Goal: Task Accomplishment & Management: Complete application form

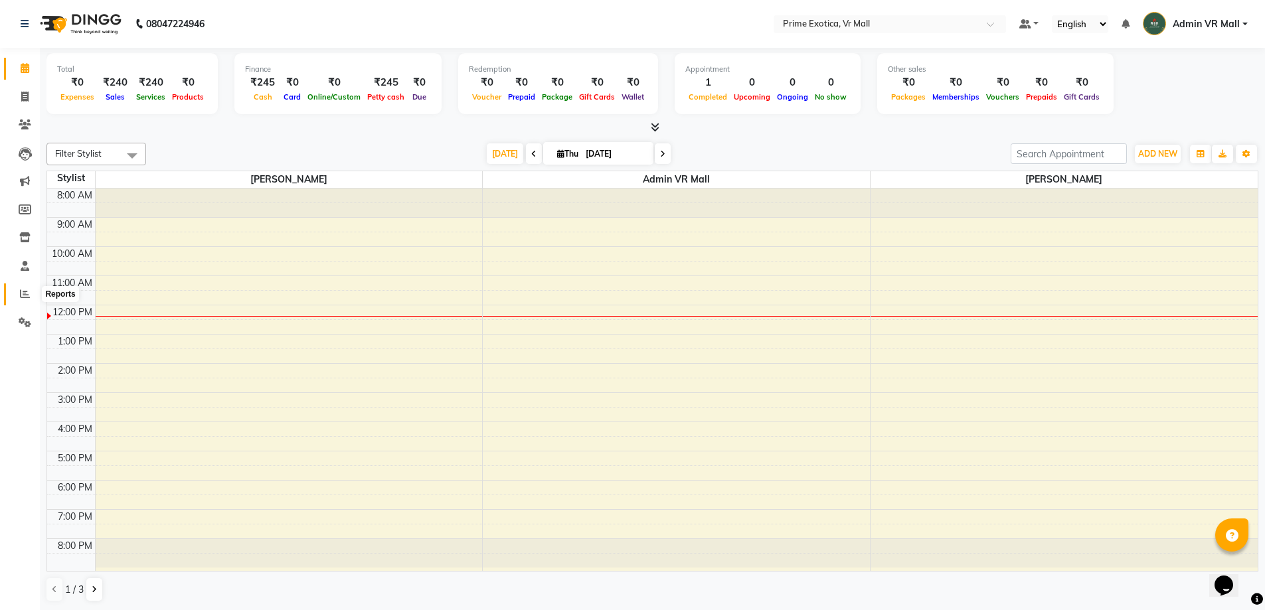
click at [29, 300] on span at bounding box center [24, 294] width 23 height 15
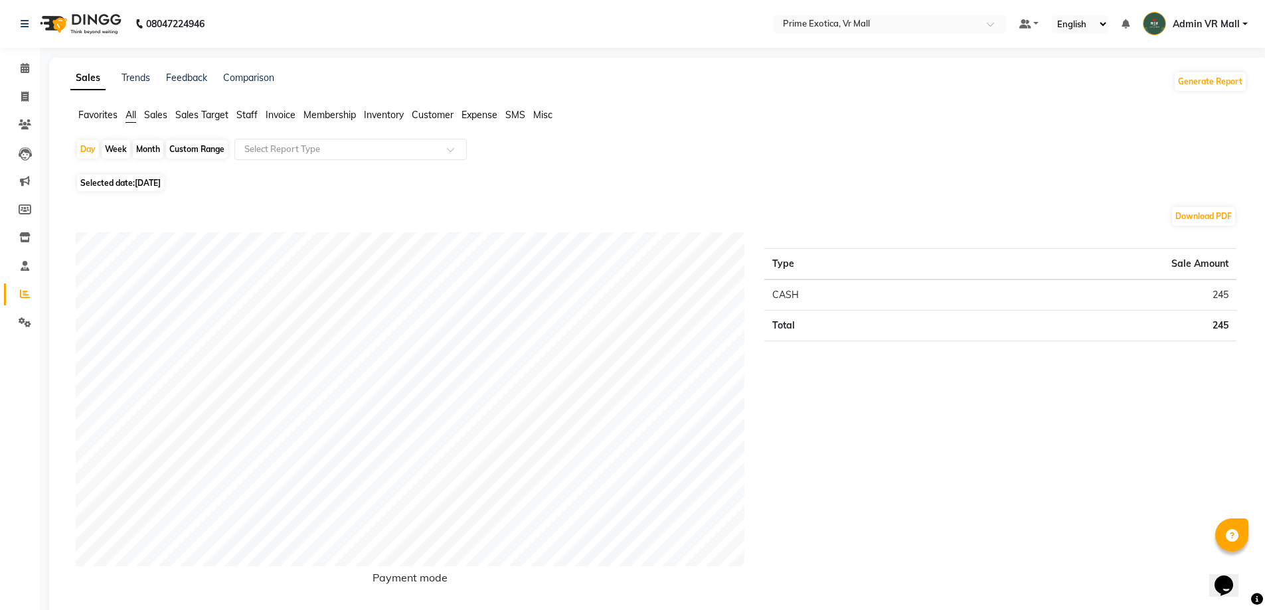
click at [149, 139] on div "Day Week Month Custom Range Select Report Type" at bounding box center [659, 155] width 1166 height 32
click at [153, 151] on div "Month" at bounding box center [148, 149] width 31 height 19
click at [153, 152] on div "Month" at bounding box center [148, 149] width 31 height 19
click at [146, 150] on div "Month" at bounding box center [148, 149] width 31 height 19
select select "9"
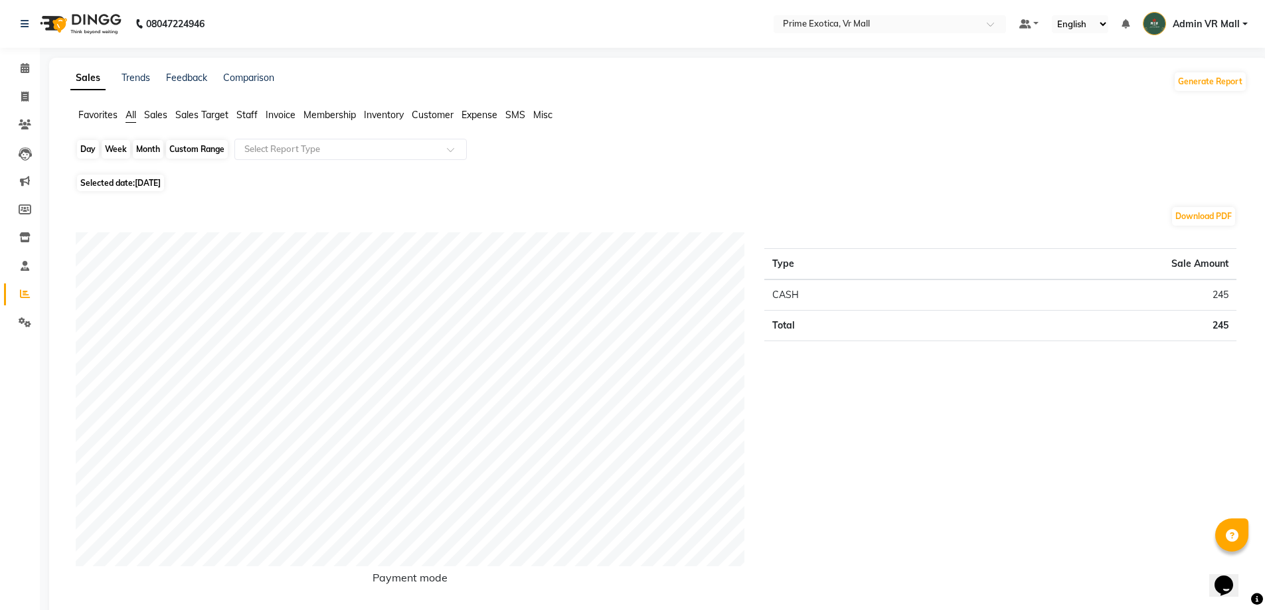
select select "2025"
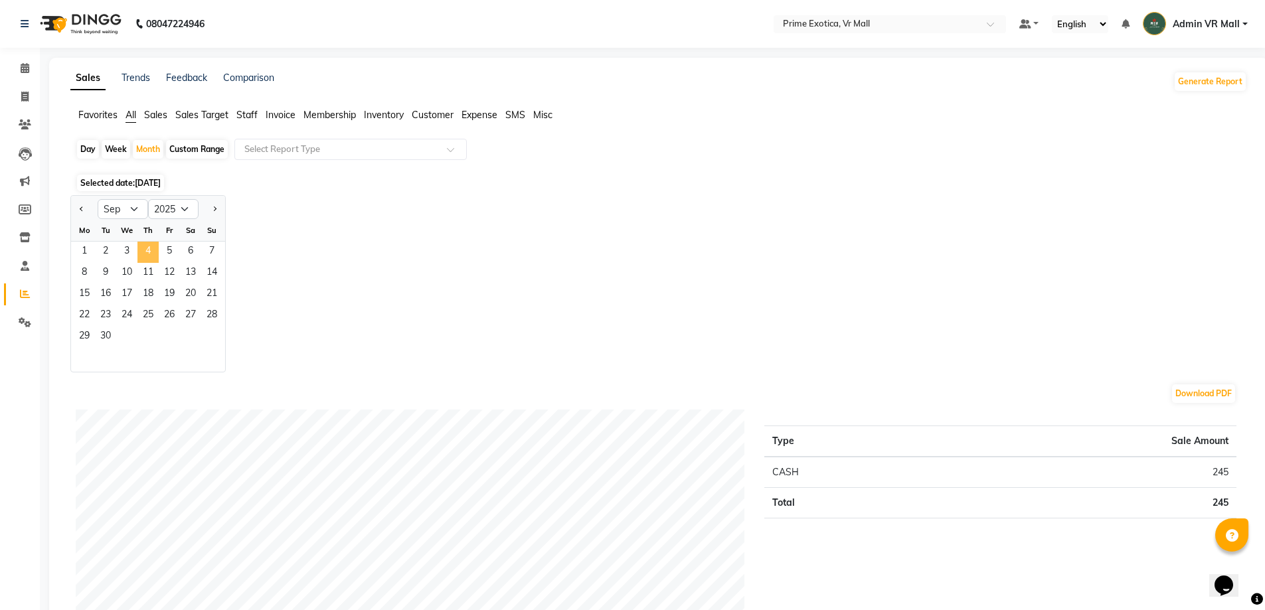
click at [155, 243] on span "4" at bounding box center [147, 252] width 21 height 21
click at [155, 244] on span "4" at bounding box center [147, 252] width 21 height 21
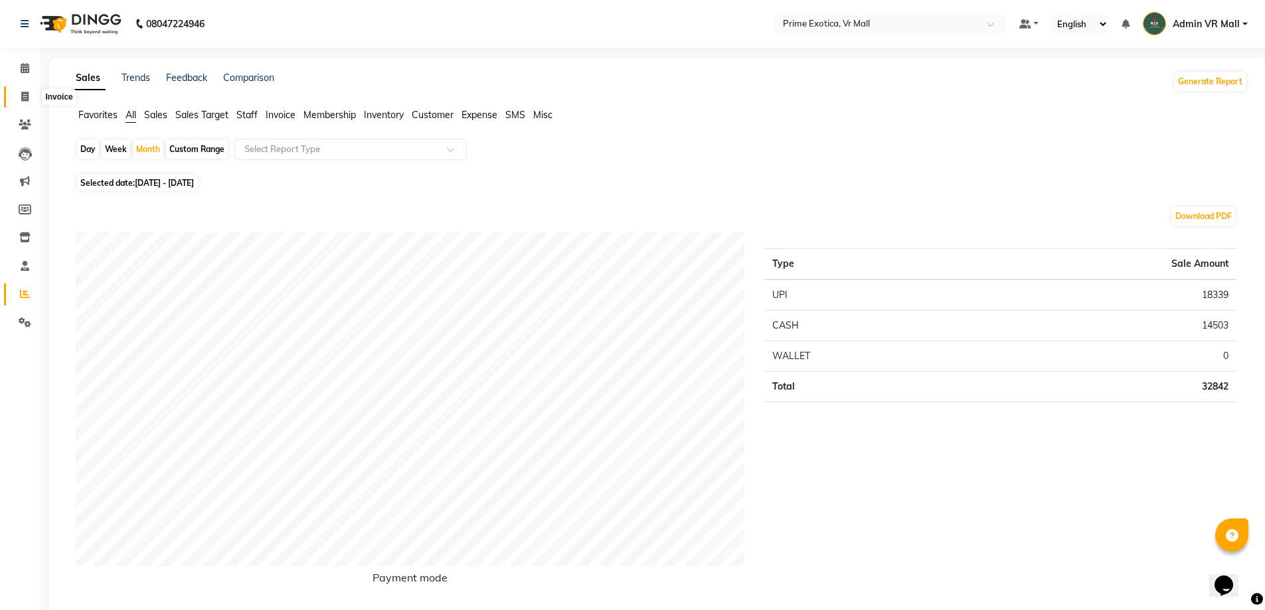
click at [19, 92] on span at bounding box center [24, 97] width 23 height 15
select select "service"
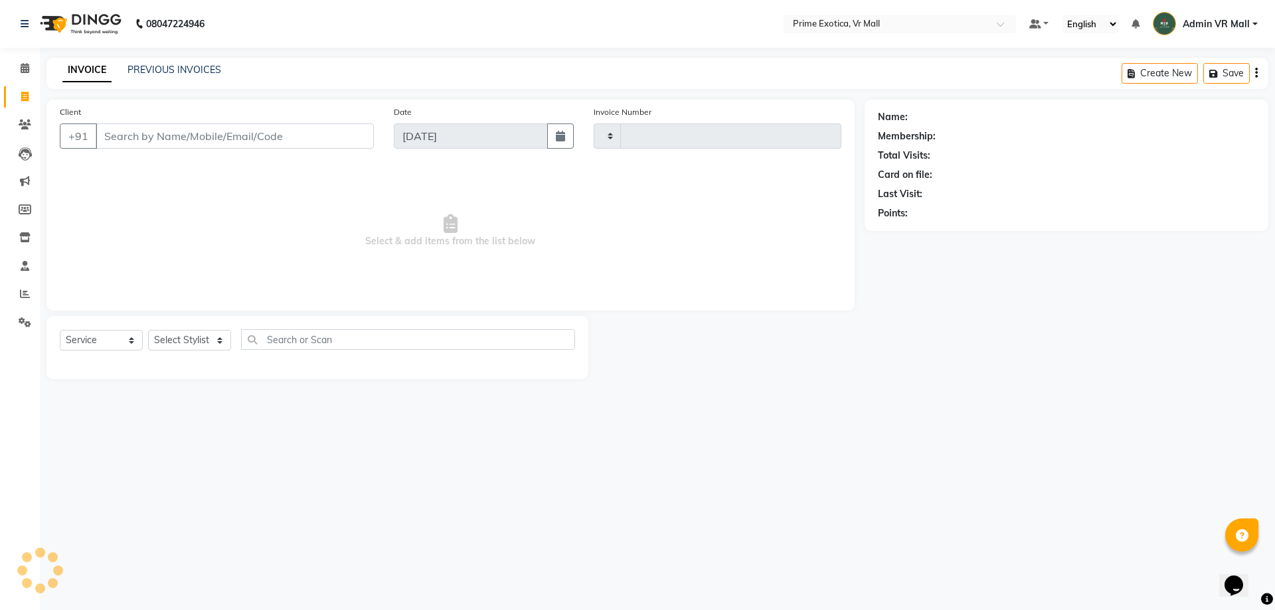
type input "1624"
select select "6077"
click at [231, 337] on select "Select Stylist [PERSON_NAME] Admin VR Mall [PERSON_NAME] [PERSON_NAME] Archana …" at bounding box center [189, 340] width 83 height 21
select select "62441"
click at [148, 330] on select "Select Stylist [PERSON_NAME] Admin VR Mall [PERSON_NAME] [PERSON_NAME] Archana …" at bounding box center [189, 340] width 83 height 21
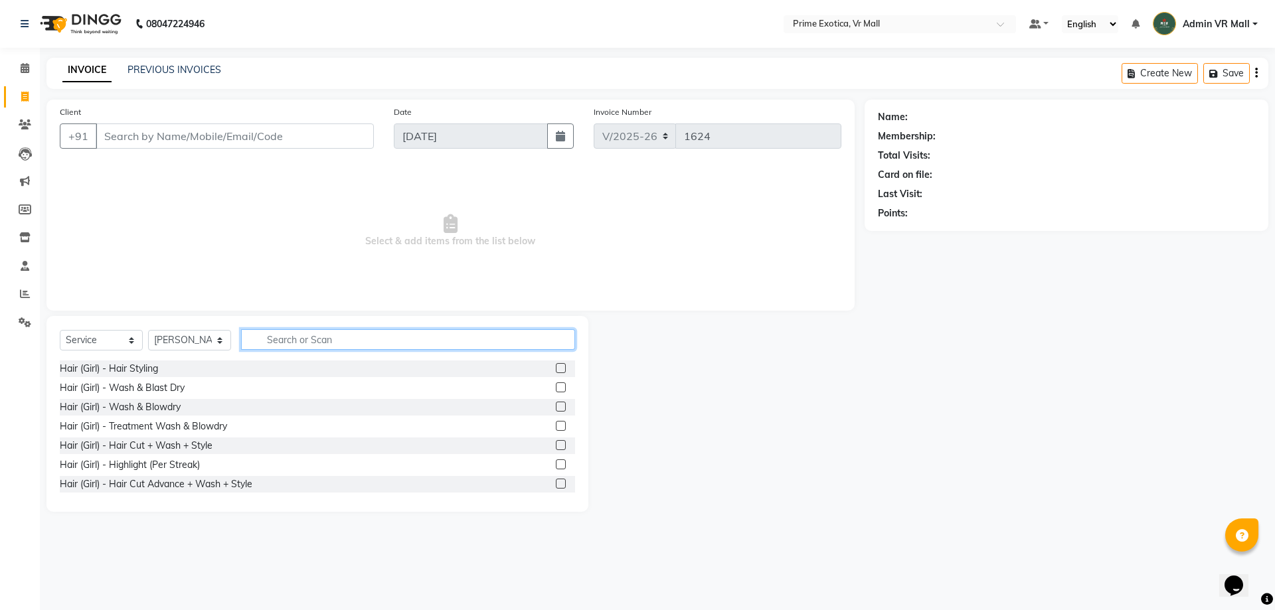
click at [369, 335] on input "text" at bounding box center [408, 339] width 334 height 21
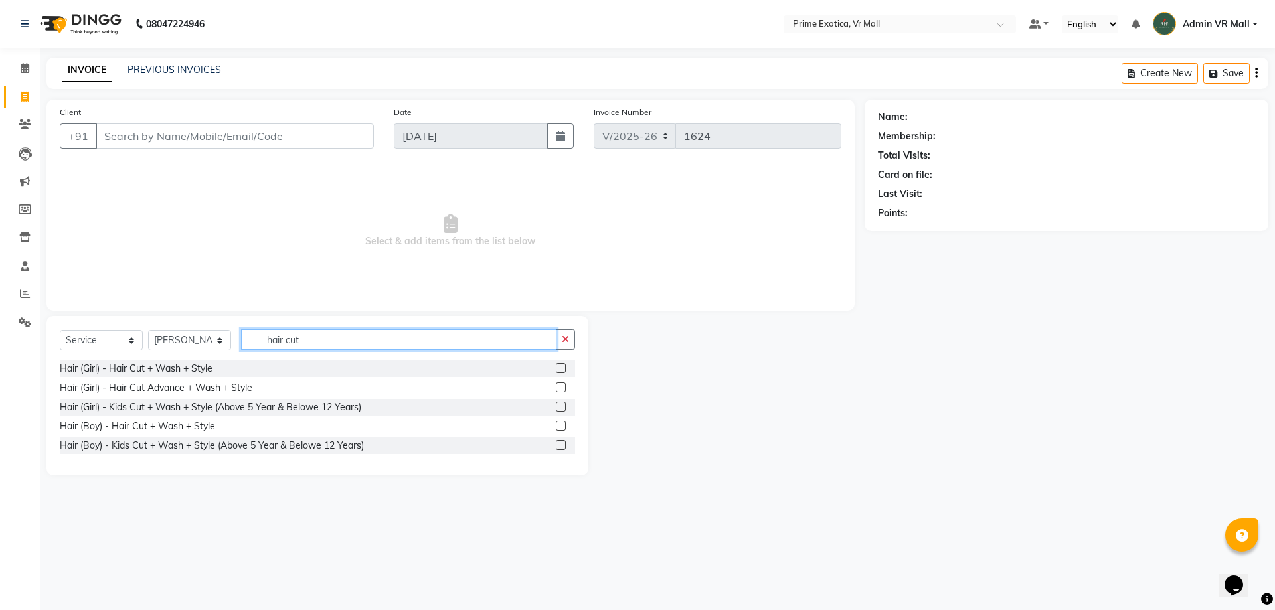
type input "hair cut"
click at [565, 423] on label at bounding box center [561, 426] width 10 height 10
click at [564, 423] on input "checkbox" at bounding box center [560, 426] width 9 height 9
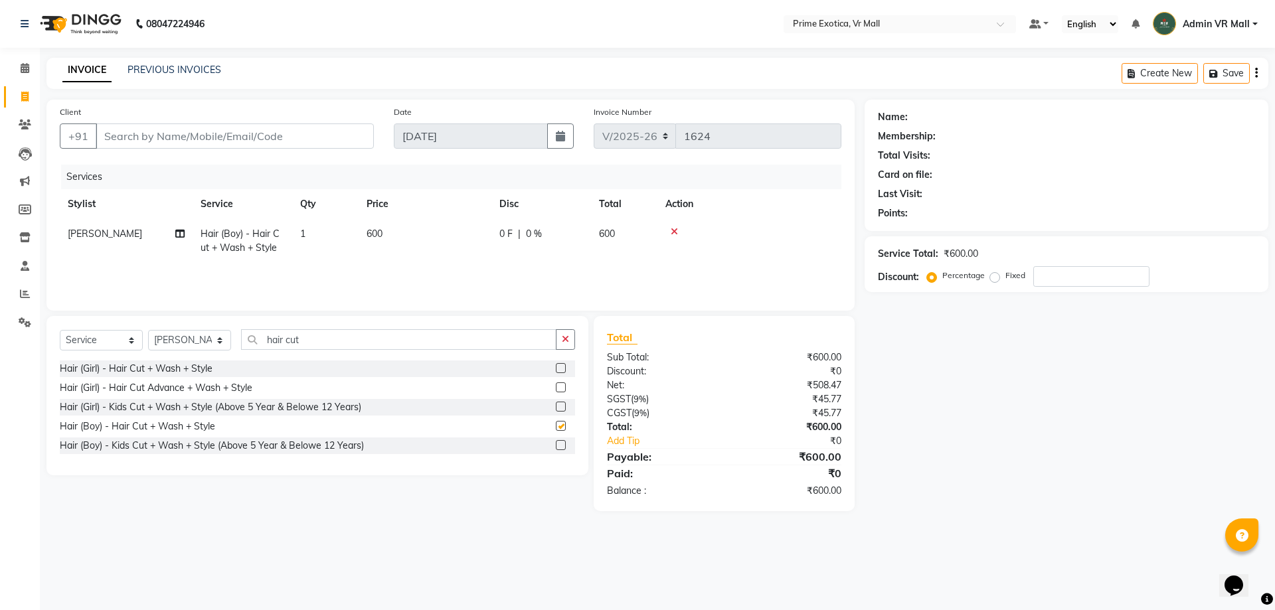
checkbox input "false"
drag, startPoint x: 379, startPoint y: 231, endPoint x: 416, endPoint y: 266, distance: 50.7
click at [396, 253] on td "600" at bounding box center [425, 241] width 133 height 44
select select "62441"
click at [468, 232] on input "600" at bounding box center [487, 237] width 117 height 21
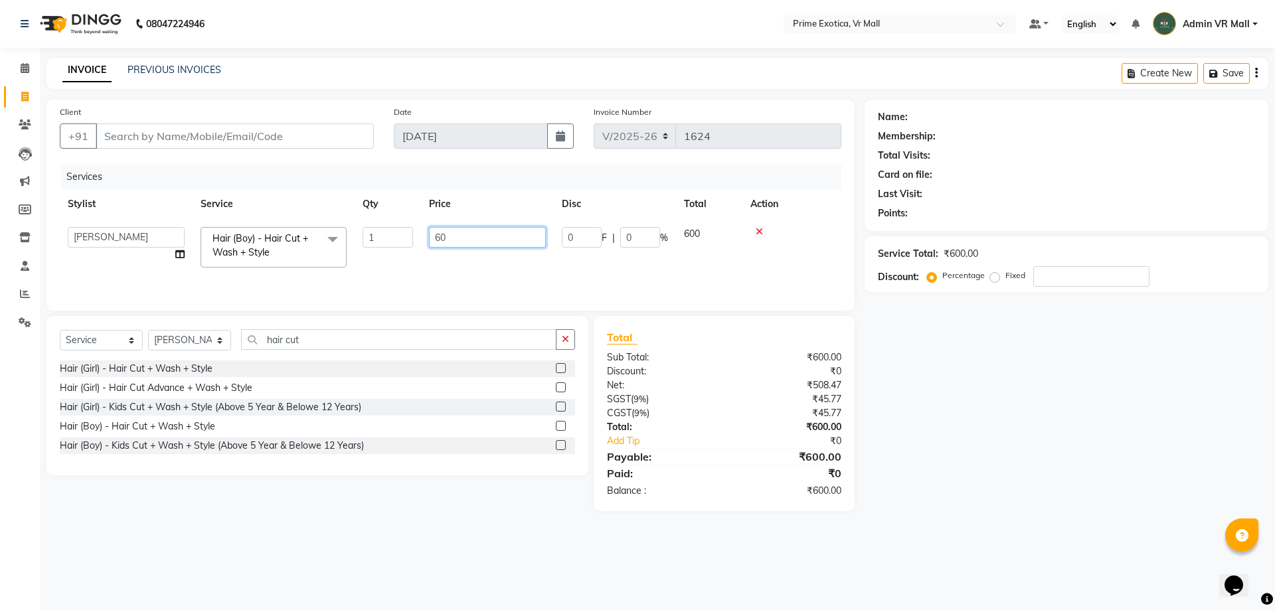
type input "6"
type input "300"
click at [329, 236] on td "1" at bounding box center [325, 241] width 66 height 44
select select "62441"
click at [391, 230] on input "1" at bounding box center [388, 237] width 50 height 21
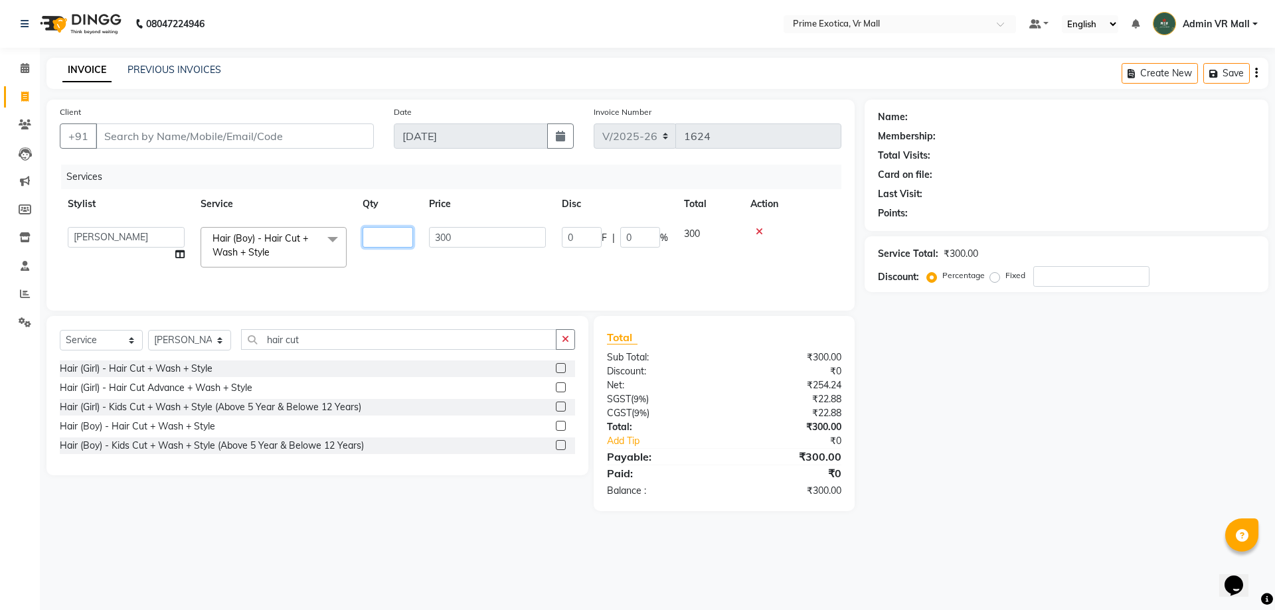
type input "2"
click at [397, 550] on div "08047224946 Select Location × Prime Exotica, Vr Mall Default Panel My Panel Eng…" at bounding box center [637, 305] width 1275 height 610
click at [311, 196] on th "Qty" at bounding box center [325, 204] width 66 height 30
click at [311, 197] on th "Qty" at bounding box center [325, 204] width 66 height 30
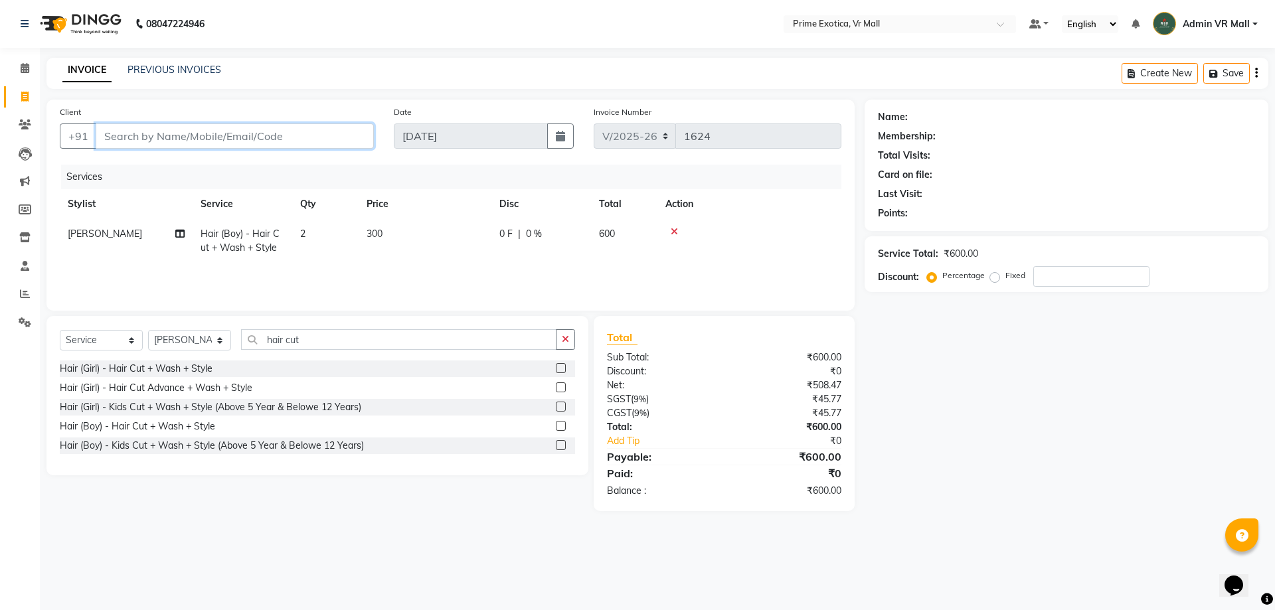
click at [329, 141] on input "Client" at bounding box center [235, 136] width 278 height 25
click at [310, 134] on input "Client" at bounding box center [235, 136] width 278 height 25
type input "9"
type input "0"
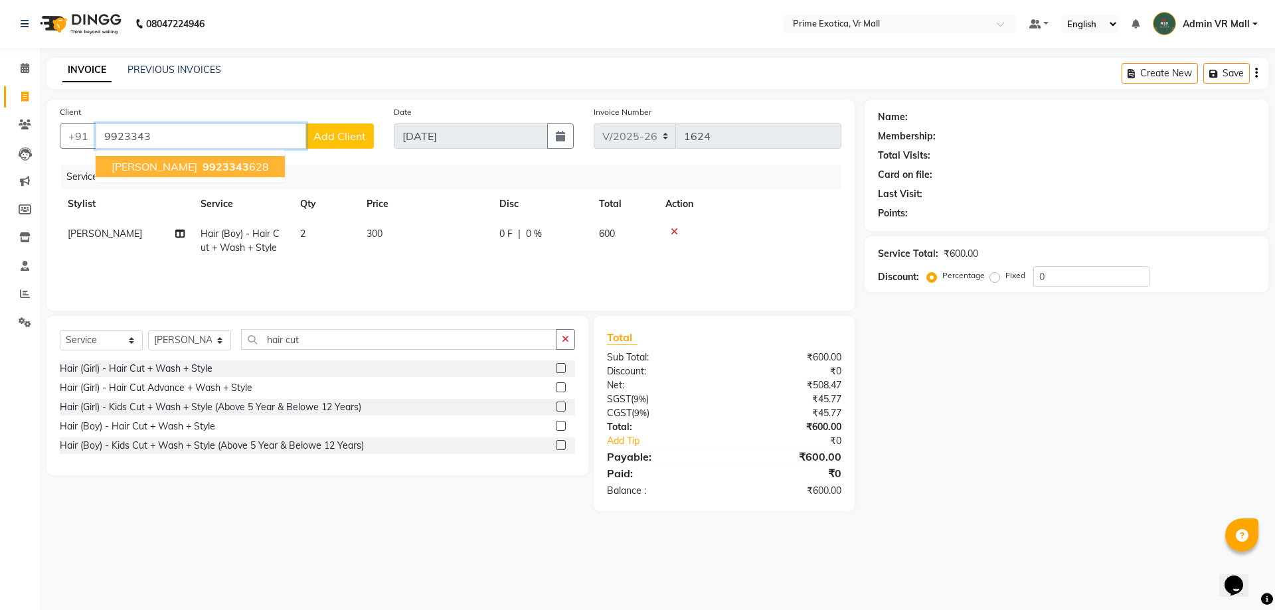
click at [203, 168] on span "9923343" at bounding box center [226, 166] width 46 height 13
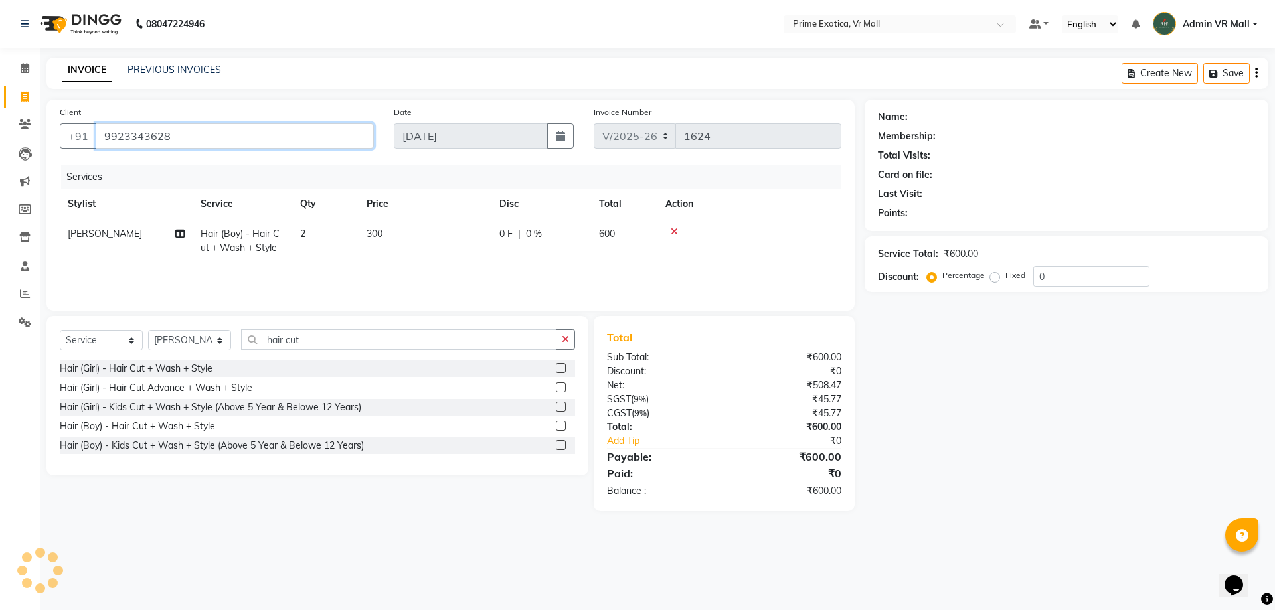
type input "9923343628"
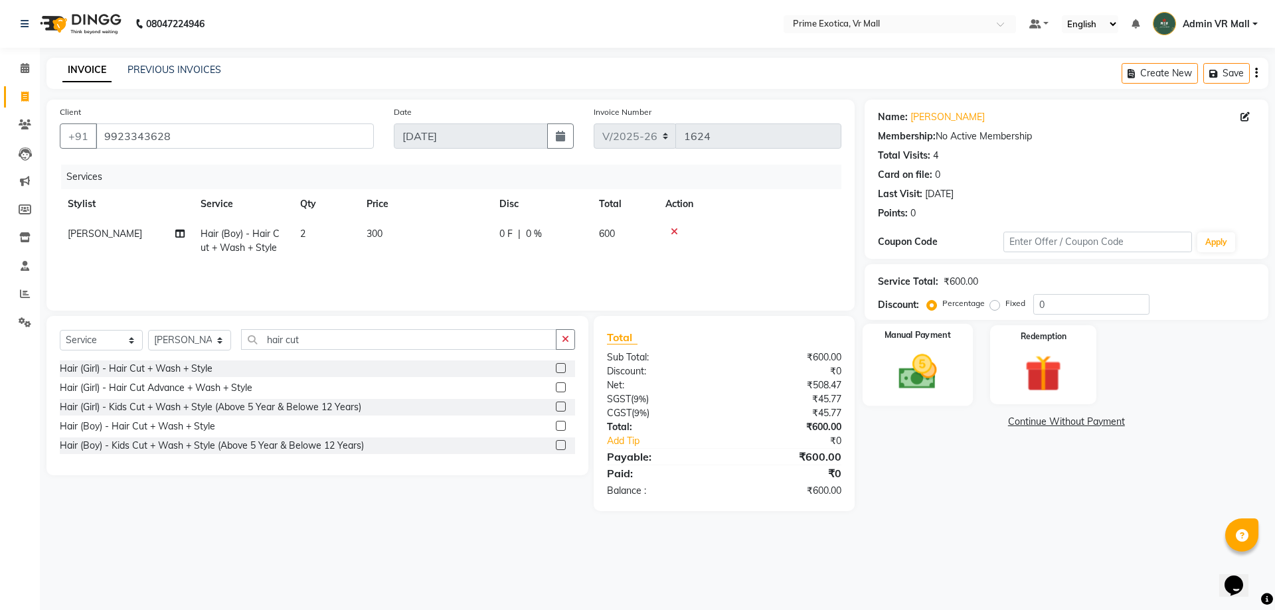
click at [921, 374] on img at bounding box center [918, 372] width 62 height 44
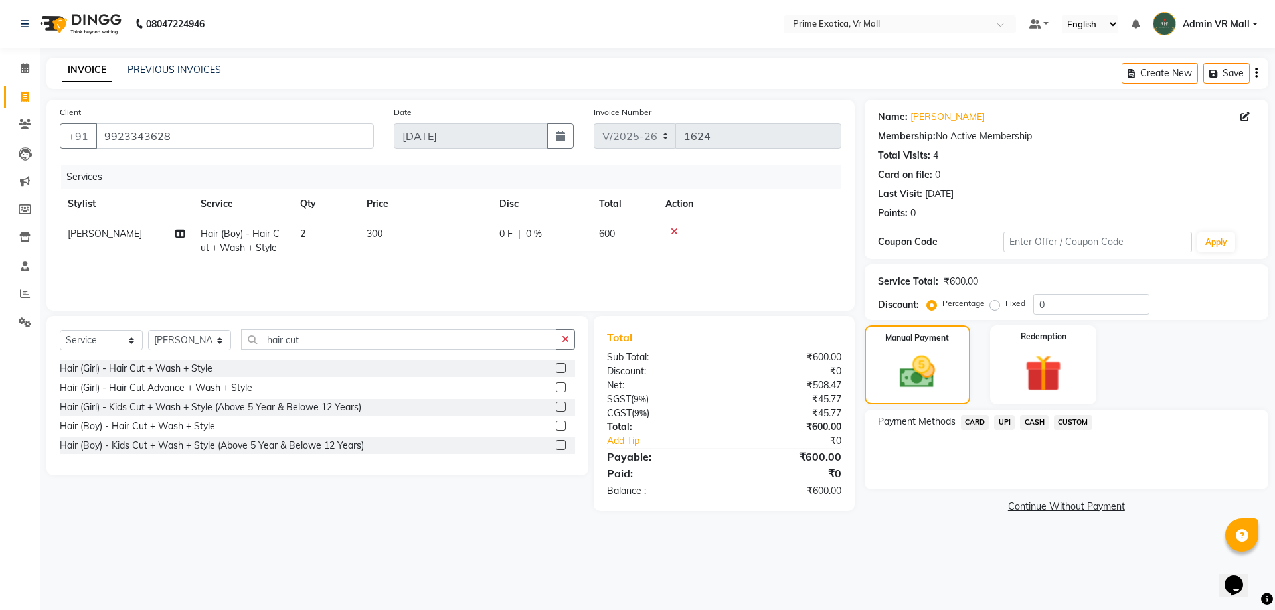
click at [1039, 422] on span "CASH" at bounding box center [1034, 422] width 29 height 15
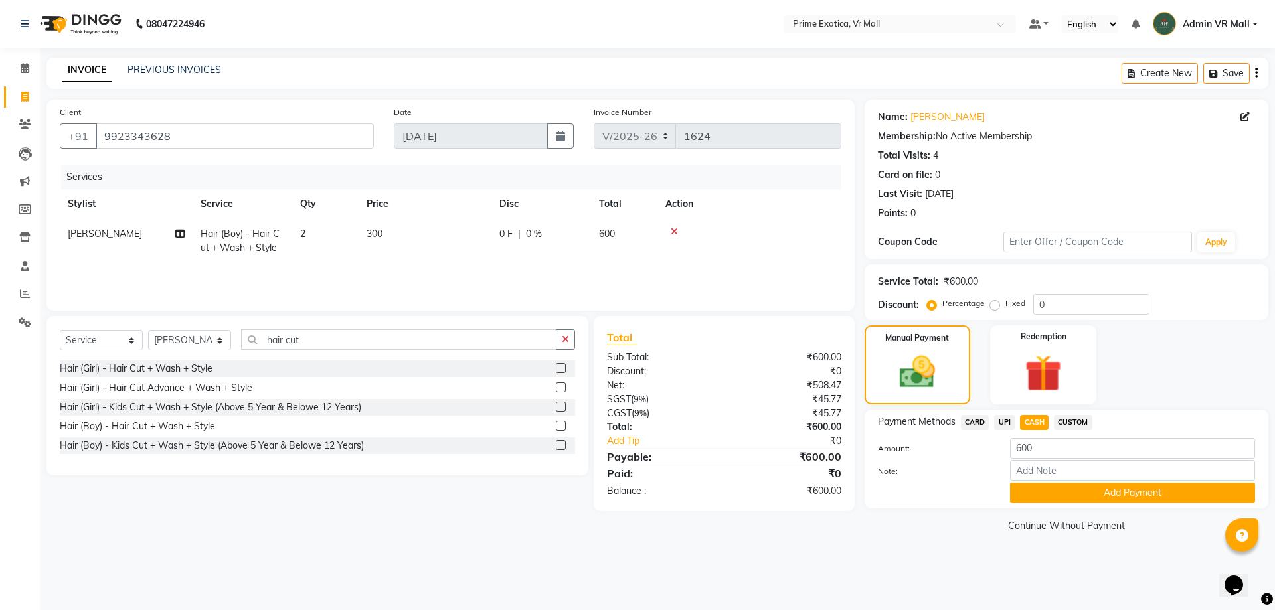
click at [1122, 492] on button "Add Payment" at bounding box center [1132, 493] width 245 height 21
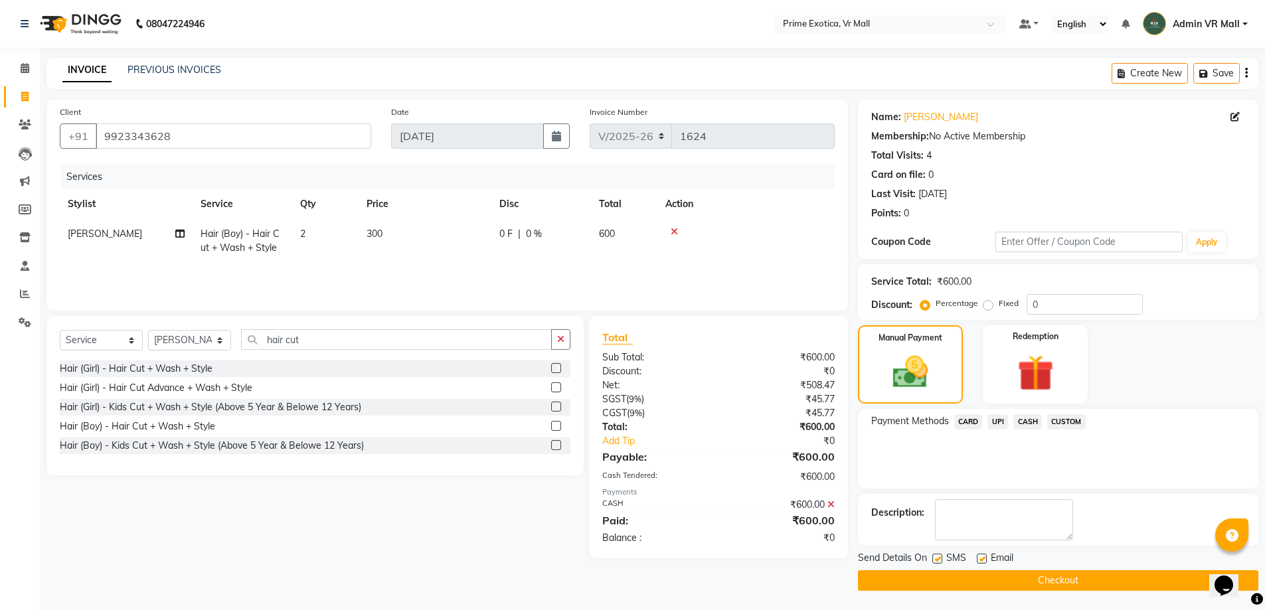
scroll to position [1, 0]
click at [1040, 580] on button "Checkout" at bounding box center [1058, 580] width 400 height 21
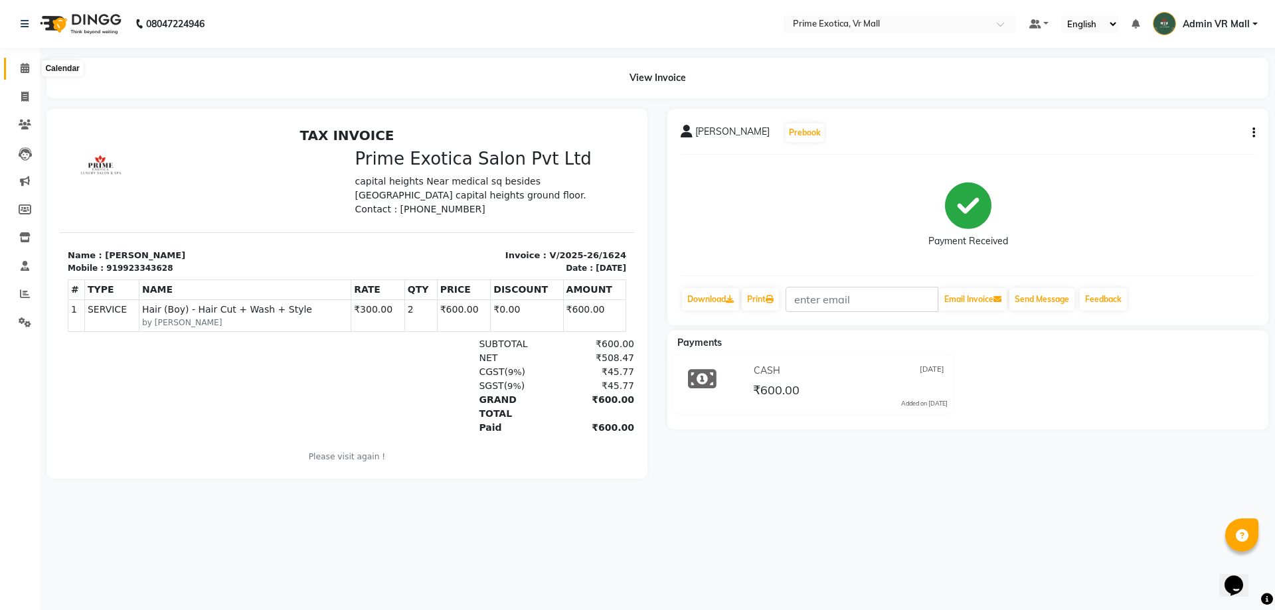
click at [22, 68] on icon at bounding box center [25, 68] width 9 height 10
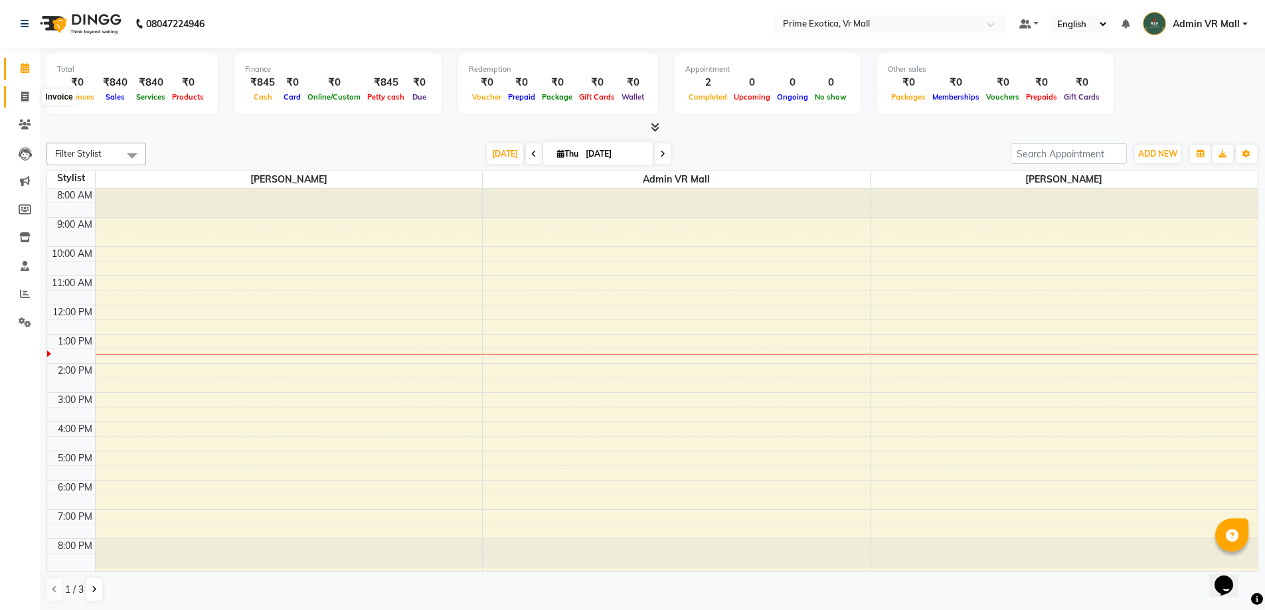
click at [25, 92] on icon at bounding box center [24, 97] width 7 height 10
select select "service"
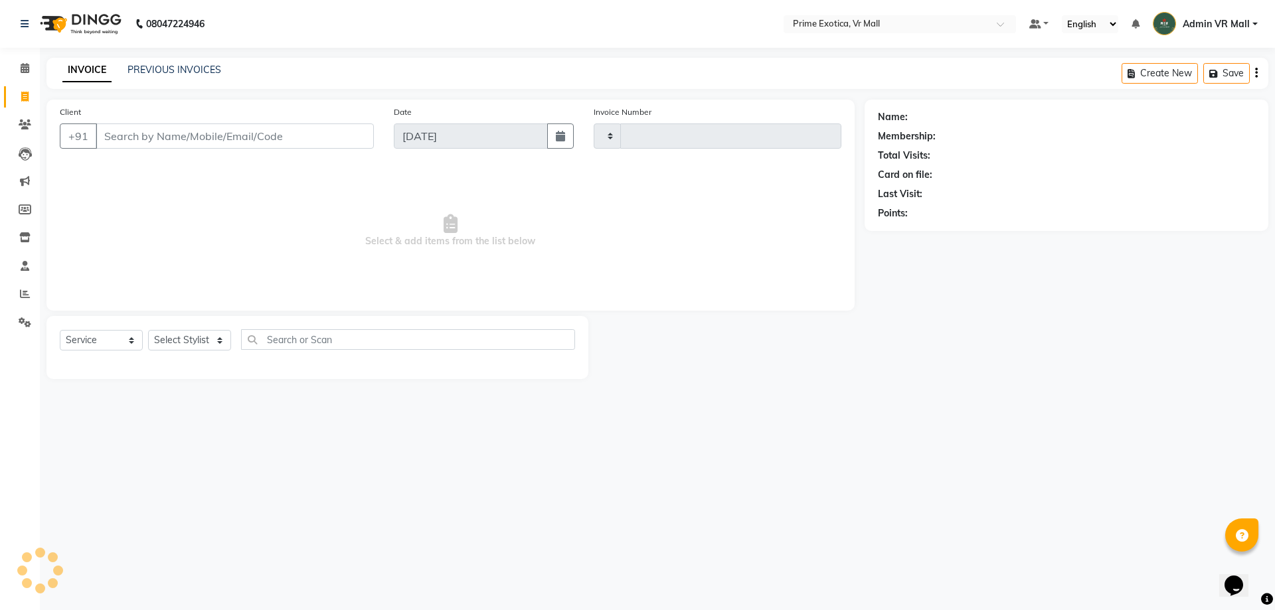
type input "1625"
select select "6077"
